Goal: Task Accomplishment & Management: Complete application form

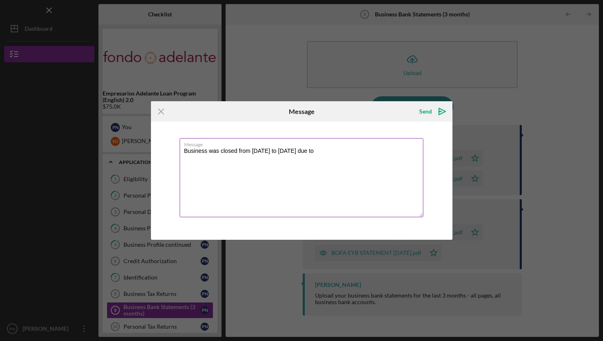
scroll to position [97, 0]
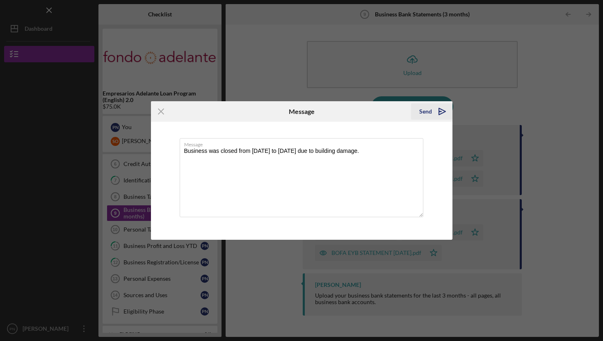
type textarea "Business was closed from [DATE] to [DATE] due to building damage."
click at [426, 113] on div "Send" at bounding box center [425, 111] width 13 height 16
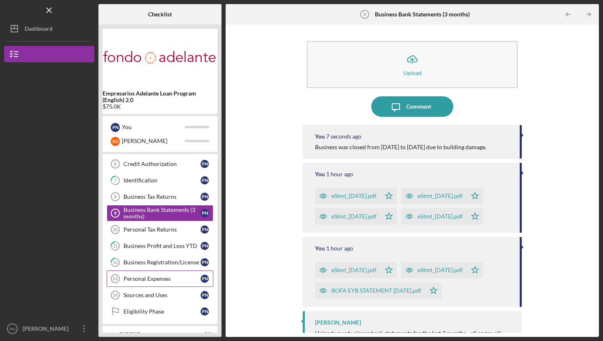
click at [162, 284] on link "Personal Expenses 13 Personal Expenses P N" at bounding box center [160, 279] width 107 height 16
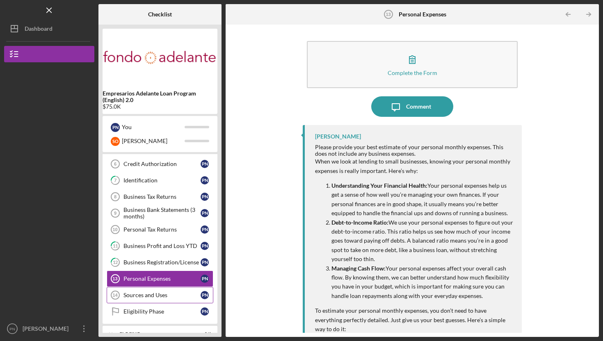
scroll to position [111, 0]
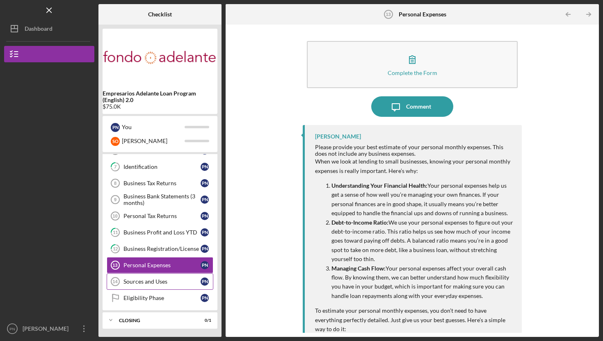
click at [159, 286] on link "Sources and Uses 14 Sources and Uses P N" at bounding box center [160, 282] width 107 height 16
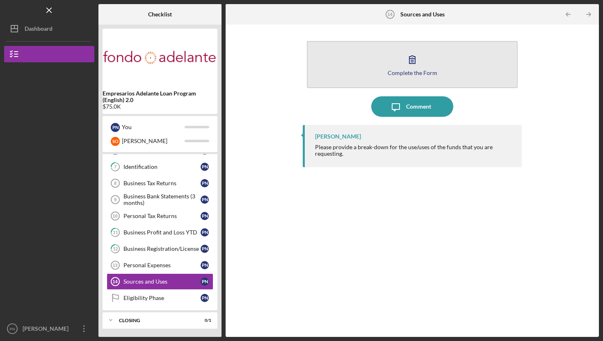
click at [367, 85] on button "Complete the Form Form" at bounding box center [412, 64] width 211 height 47
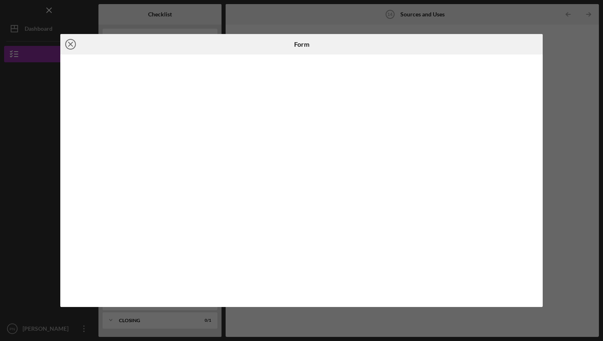
click at [69, 50] on icon "Icon/Close" at bounding box center [70, 44] width 21 height 21
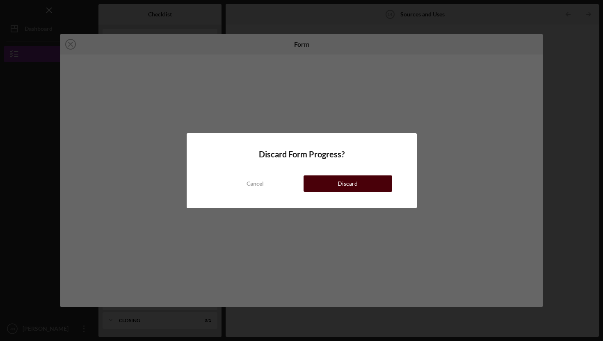
click at [327, 181] on button "Discard" at bounding box center [348, 184] width 89 height 16
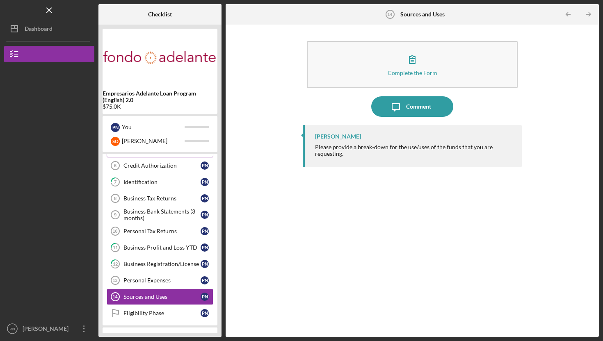
scroll to position [111, 0]
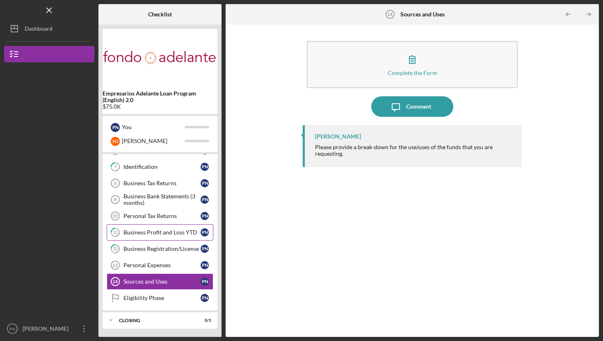
click at [176, 233] on div "Business Profit and Loss YTD" at bounding box center [161, 232] width 77 height 7
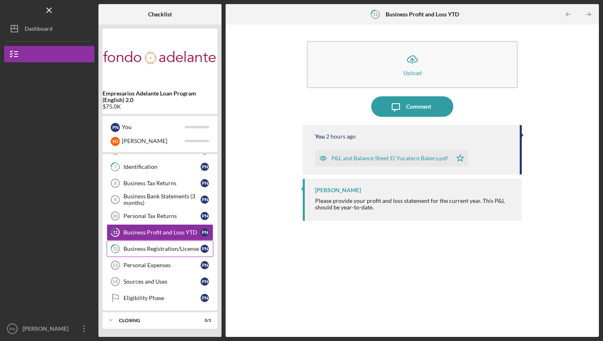
click at [176, 245] on link "12 Business Registration/License P N" at bounding box center [160, 249] width 107 height 16
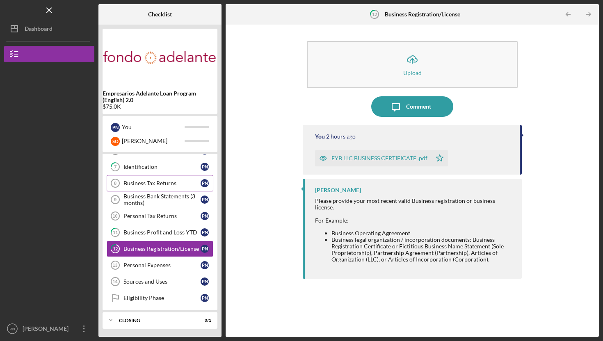
click at [167, 190] on link "Business Tax Returns 8 Business Tax Returns P N" at bounding box center [160, 183] width 107 height 16
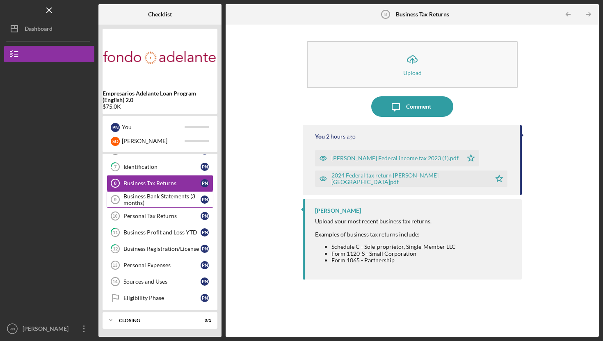
click at [167, 195] on div "Business Bank Statements (3 months)" at bounding box center [161, 199] width 77 height 13
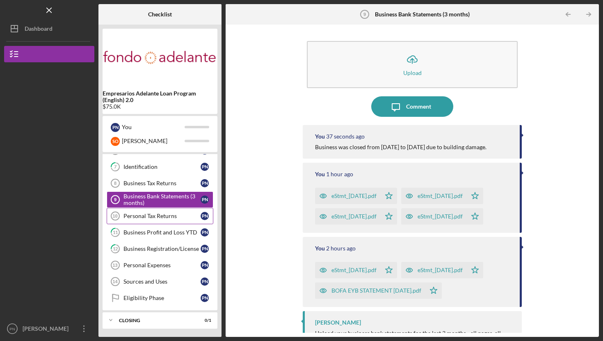
click at [162, 216] on div "Personal Tax Returns" at bounding box center [161, 216] width 77 height 7
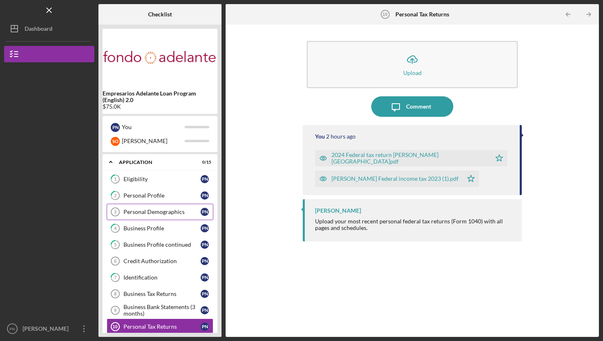
click at [164, 215] on div "Personal Demographics" at bounding box center [161, 212] width 77 height 7
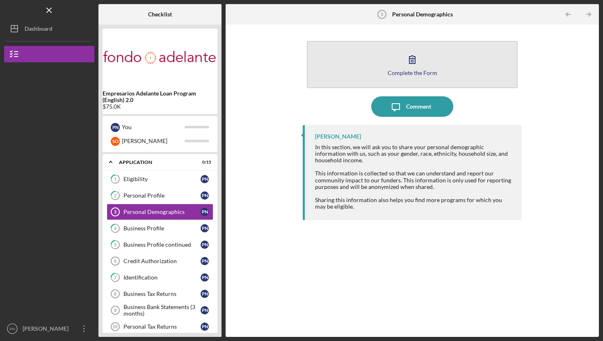
click at [368, 71] on button "Complete the Form Form" at bounding box center [412, 64] width 211 height 47
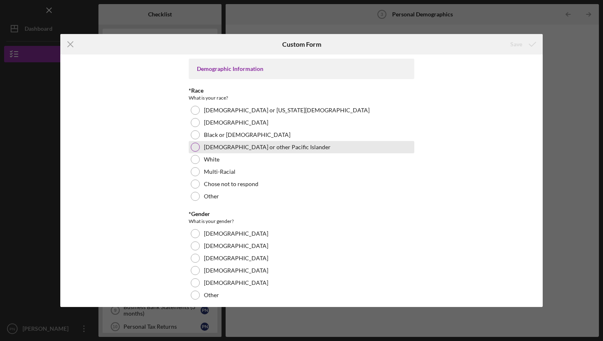
scroll to position [170, 0]
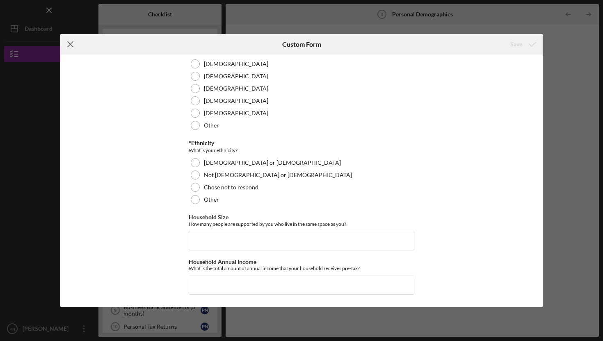
click at [70, 43] on icon "Icon/Menu Close" at bounding box center [70, 44] width 21 height 21
